Goal: Book appointment/travel/reservation

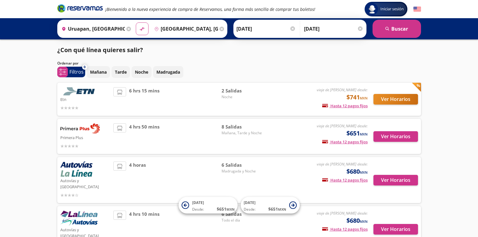
click at [243, 31] on input "[DATE]" at bounding box center [265, 28] width 59 height 15
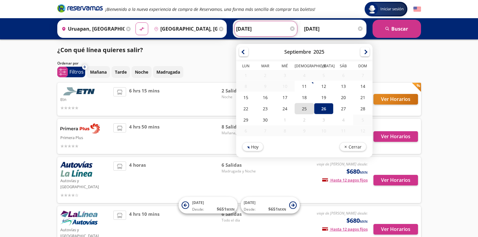
click at [298, 109] on div "25" at bounding box center [303, 108] width 19 height 11
type input "[DATE]"
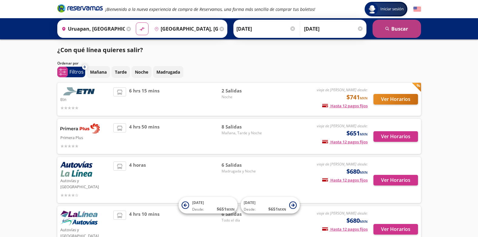
click at [400, 34] on button "search [GEOGRAPHIC_DATA]" at bounding box center [397, 29] width 49 height 18
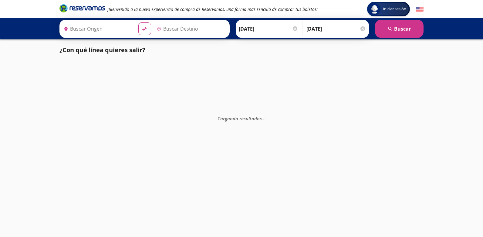
type input "Uruapan, [GEOGRAPHIC_DATA]"
type input "[GEOGRAPHIC_DATA], [GEOGRAPHIC_DATA]"
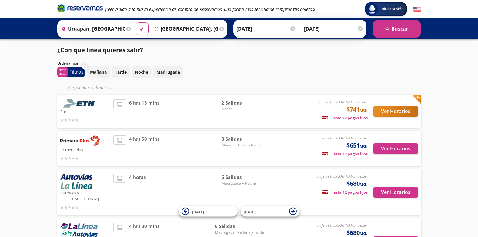
click at [234, 104] on span "2 Salidas" at bounding box center [243, 102] width 42 height 7
click at [226, 103] on span "2 Salidas" at bounding box center [243, 102] width 42 height 7
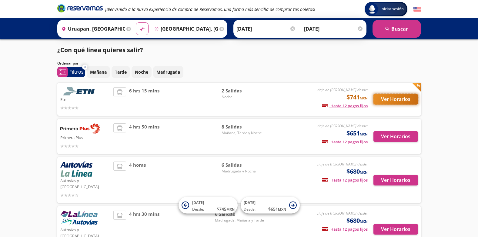
click at [388, 96] on button "Ver Horarios" at bounding box center [396, 99] width 45 height 11
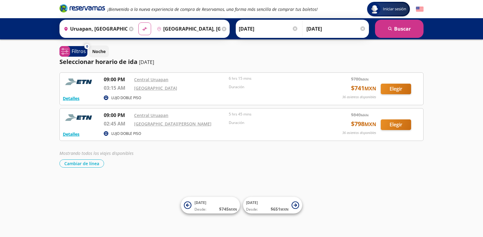
click at [220, 174] on div "Iniciar sesión Iniciar sesión ¡Bienvenido a la nueva experiencia de compra de R…" at bounding box center [241, 118] width 483 height 237
click at [247, 162] on div "Cambiar de línea [GEOGRAPHIC_DATA] de línea" at bounding box center [241, 163] width 364 height 8
click at [414, 177] on div "Iniciar sesión Iniciar sesión ¡Bienvenido a la nueva experiencia de compra de R…" at bounding box center [241, 118] width 483 height 237
